Goal: Transaction & Acquisition: Purchase product/service

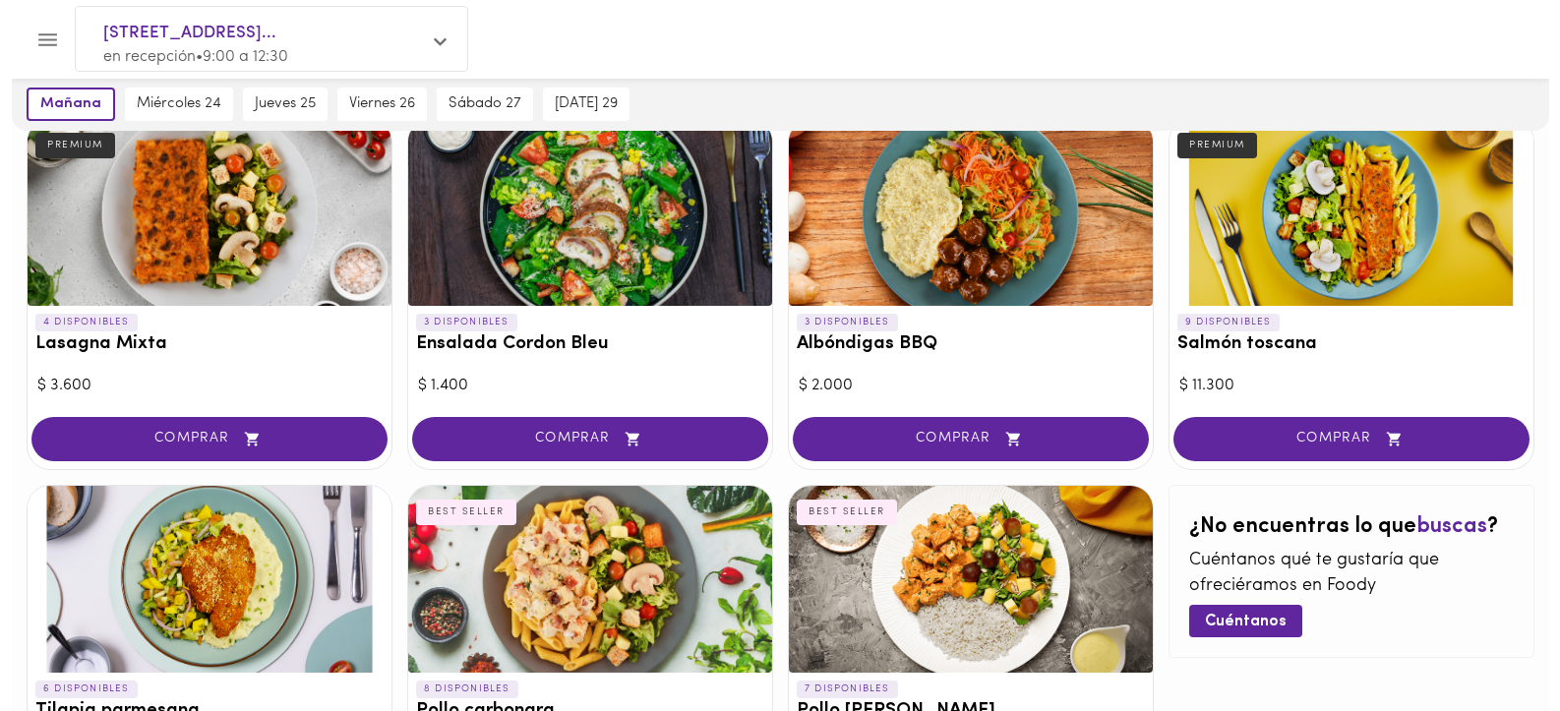
scroll to position [1033, 0]
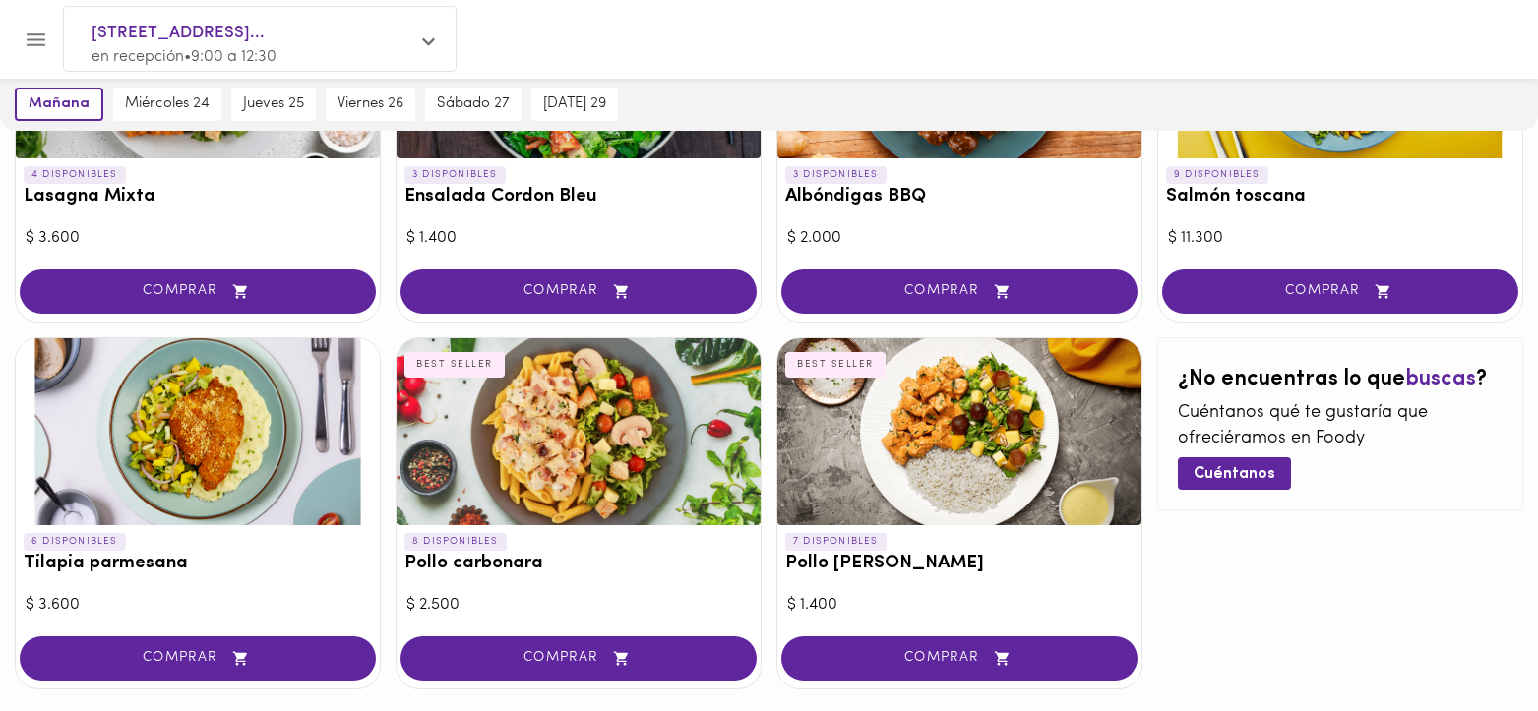
click at [170, 438] on div at bounding box center [198, 431] width 364 height 187
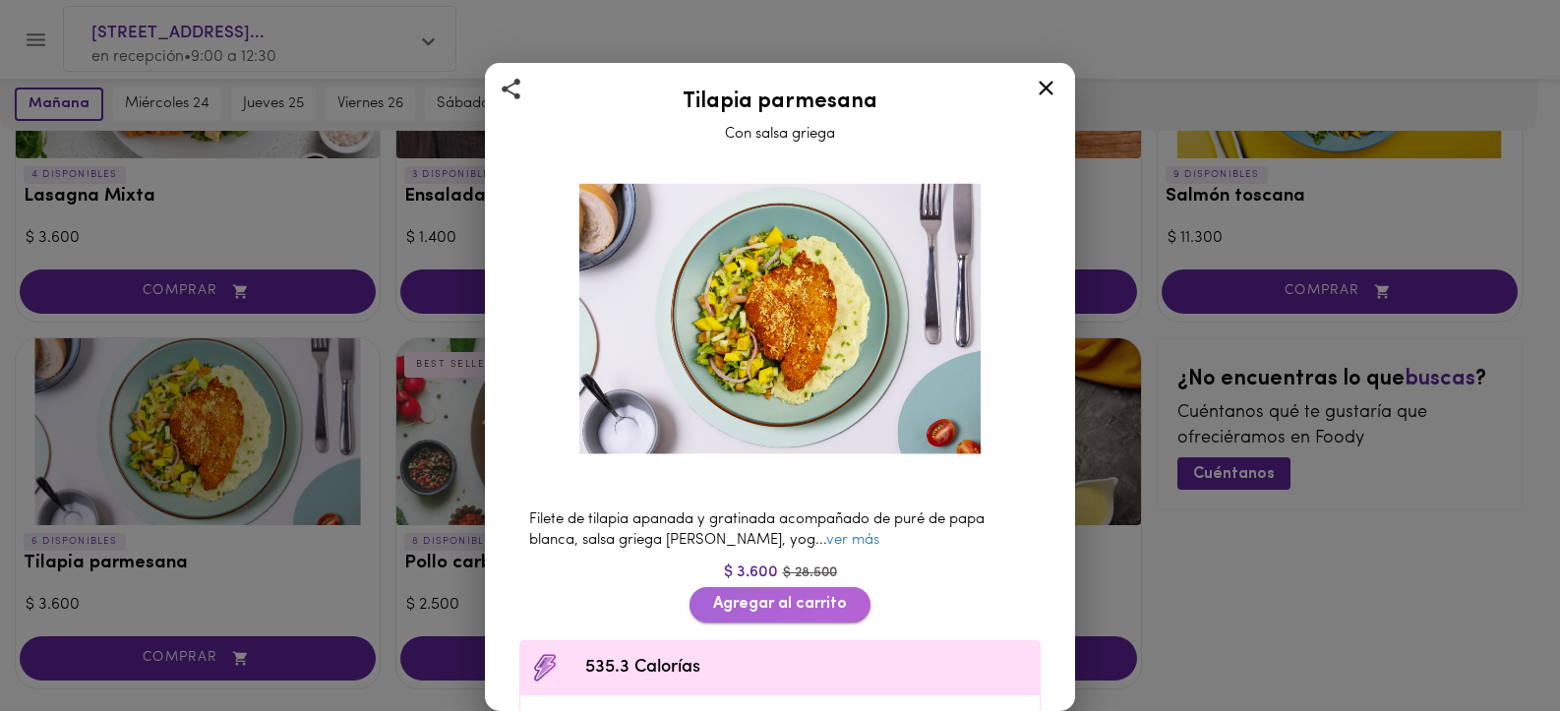
click at [741, 595] on span "Agregar al carrito" at bounding box center [780, 604] width 134 height 19
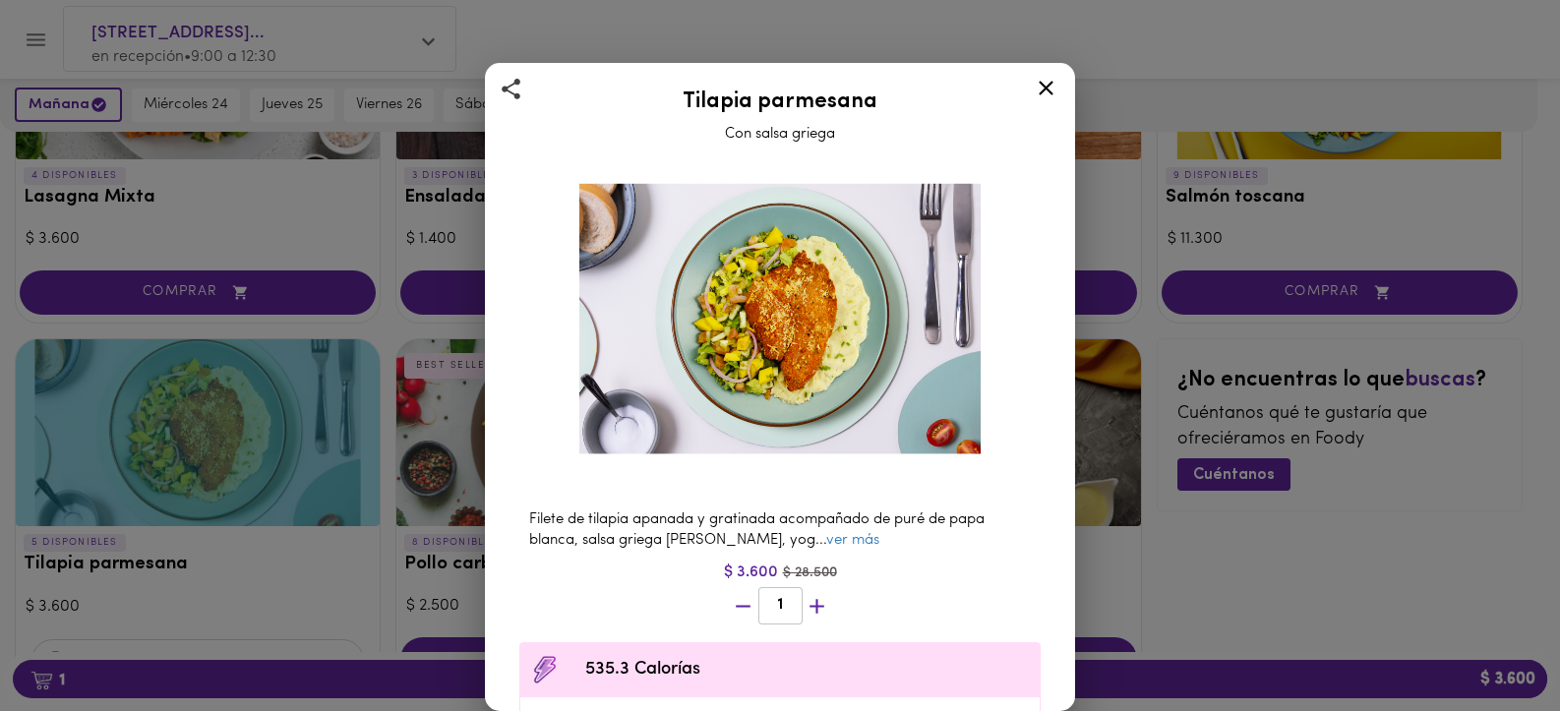
scroll to position [1034, 0]
click at [352, 684] on div "Tilapia parmesana Con salsa griega Filete de tilapia apanada y gratinada acompa…" at bounding box center [780, 355] width 1560 height 711
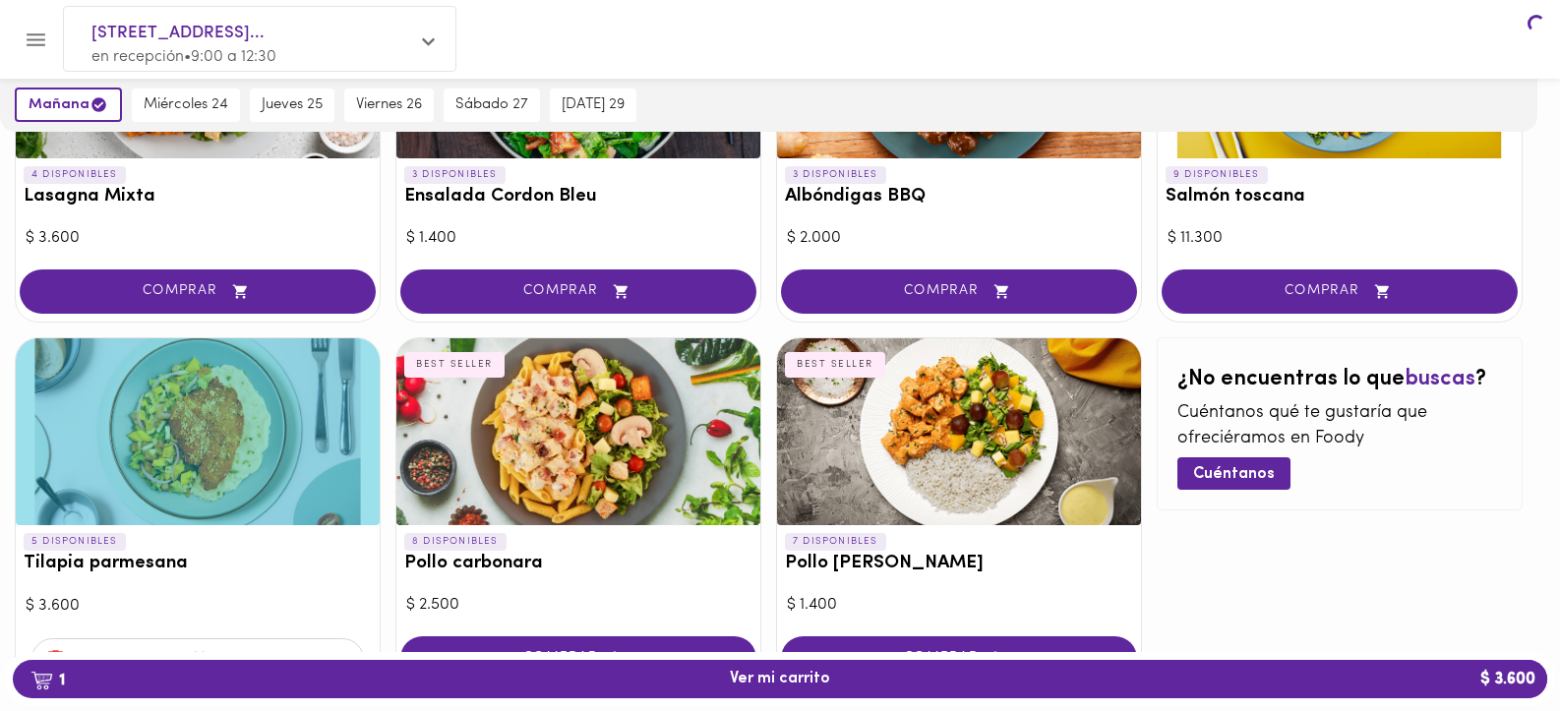
scroll to position [1033, 0]
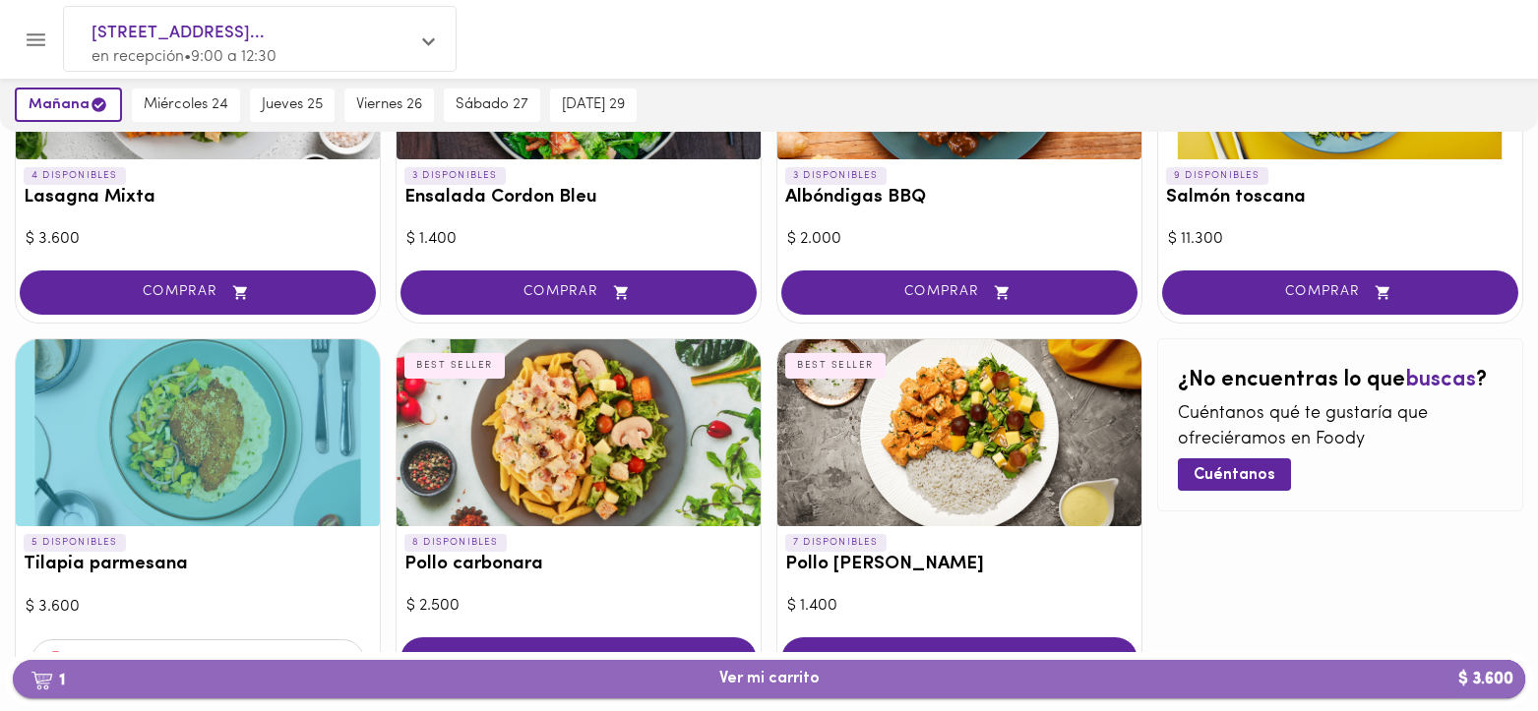
click at [754, 682] on span "1 Ver mi carrito $ 3.600" at bounding box center [769, 679] width 100 height 19
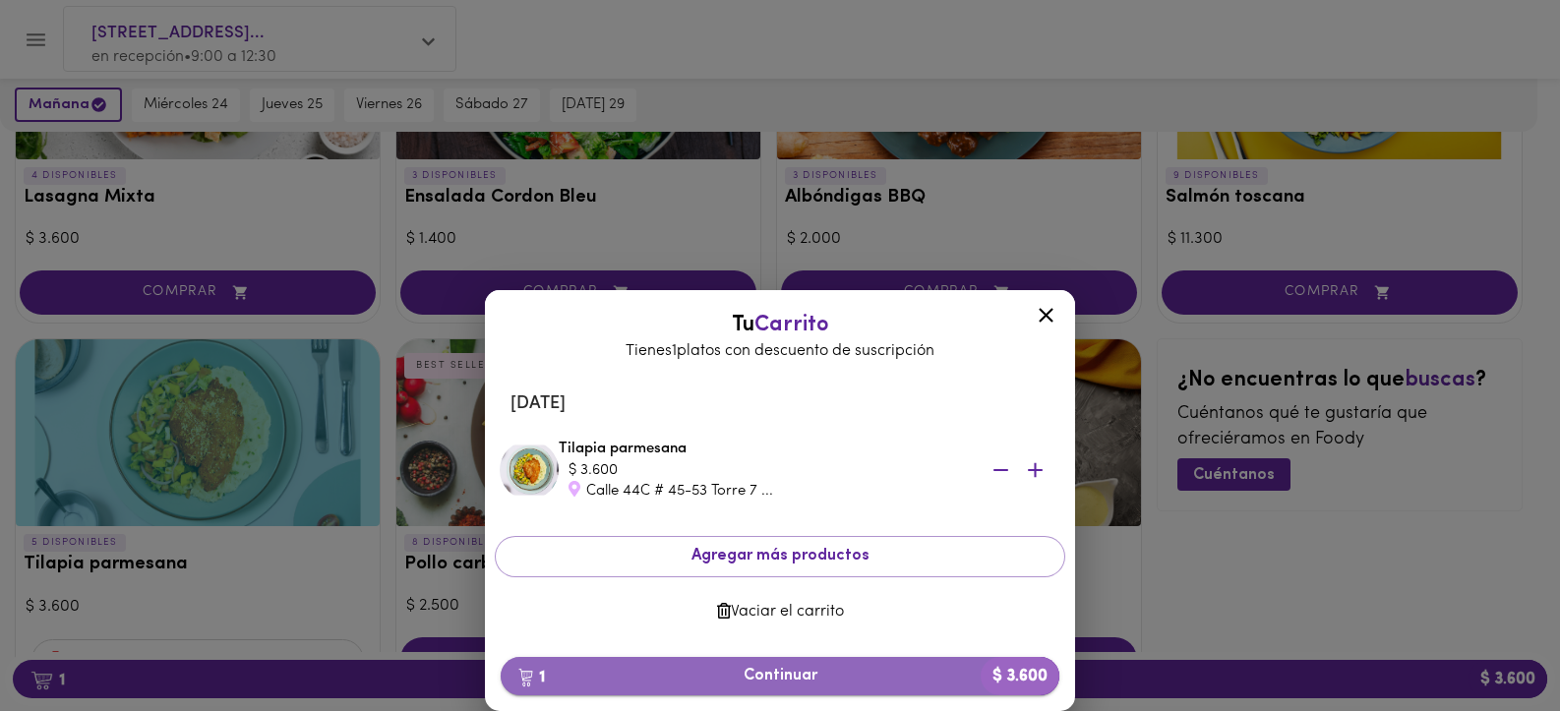
click at [756, 678] on span "1 Continuar $ 3.600" at bounding box center [779, 676] width 527 height 19
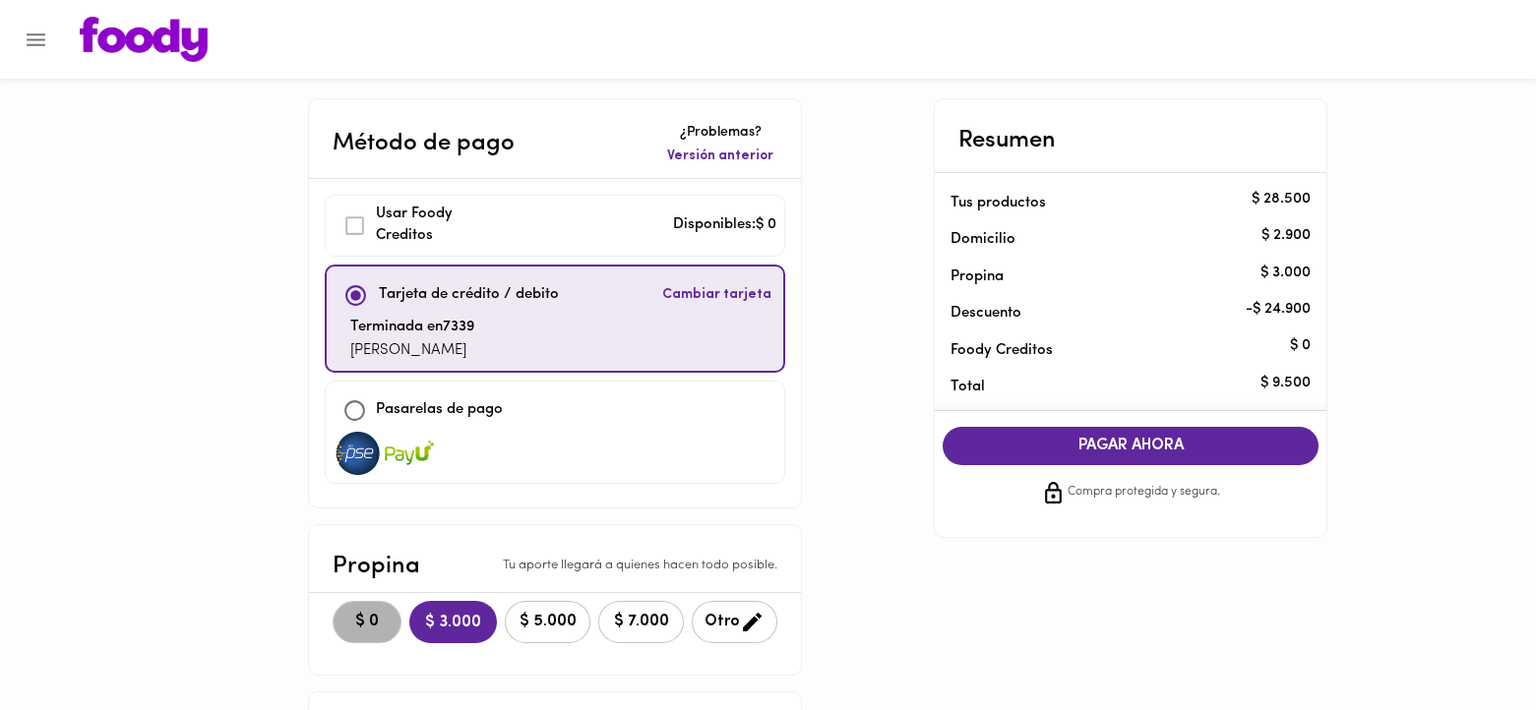
click at [373, 628] on span "$ 0" at bounding box center [366, 622] width 43 height 19
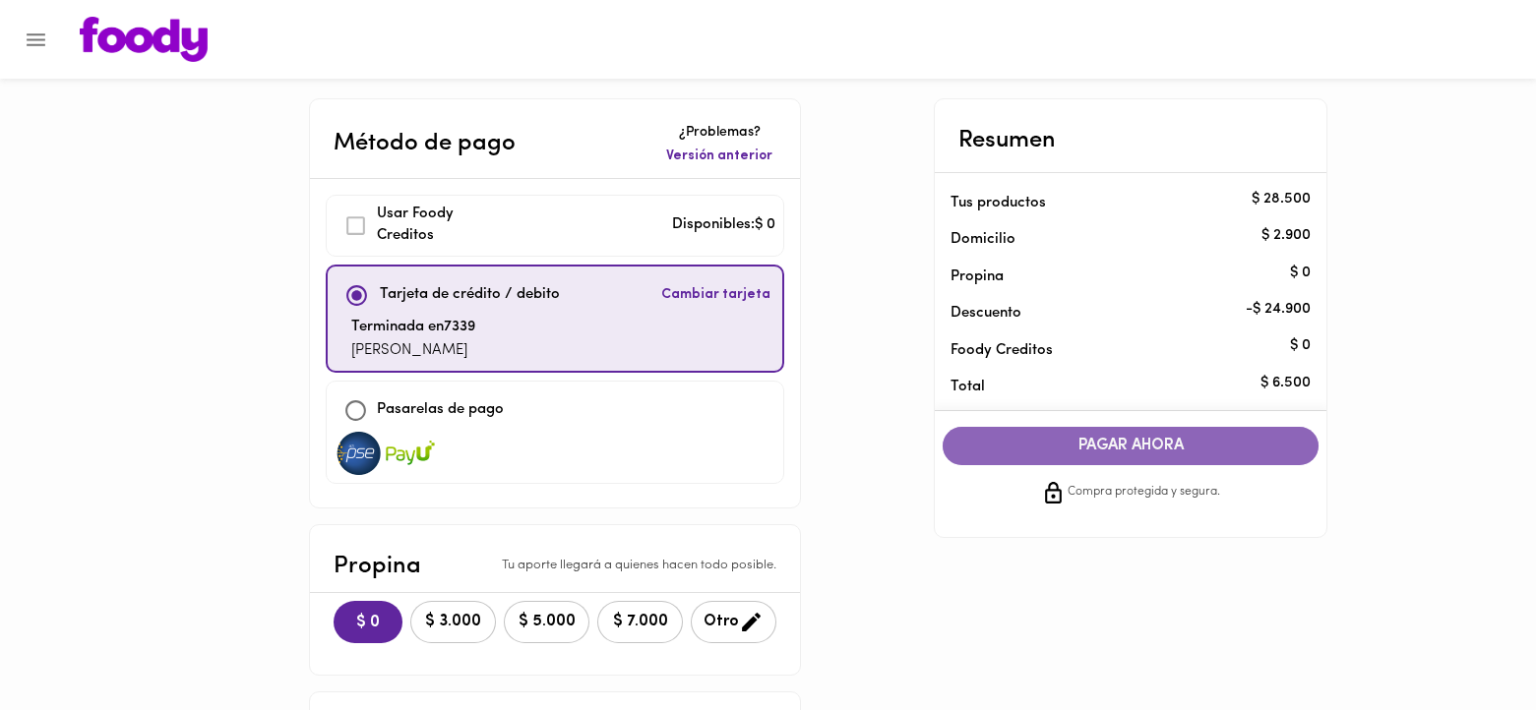
click at [1120, 444] on span "PAGAR AHORA" at bounding box center [1130, 446] width 336 height 19
